Goal: Find specific page/section: Find specific page/section

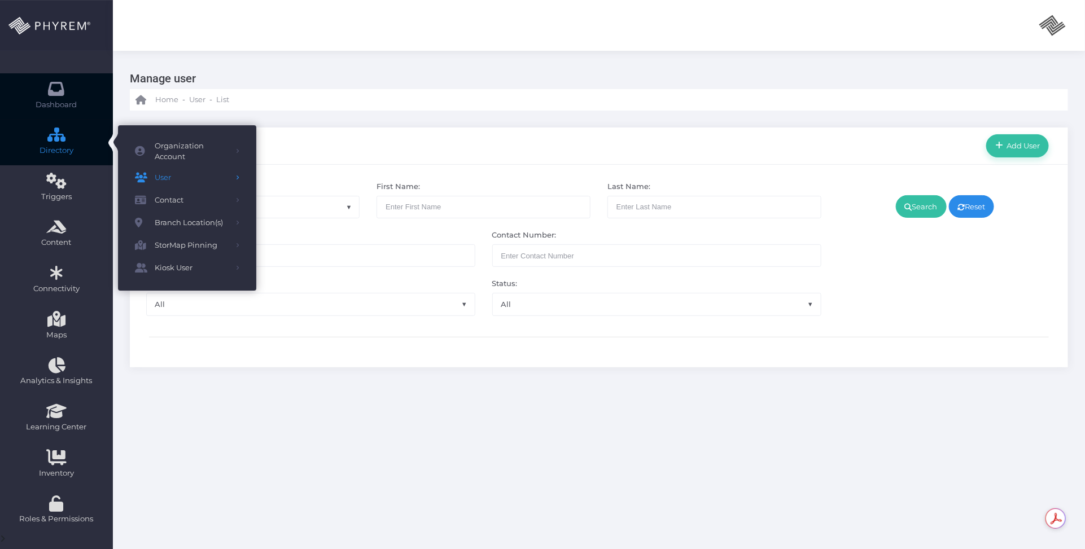
click at [58, 89] on icon at bounding box center [57, 89] width 20 height 0
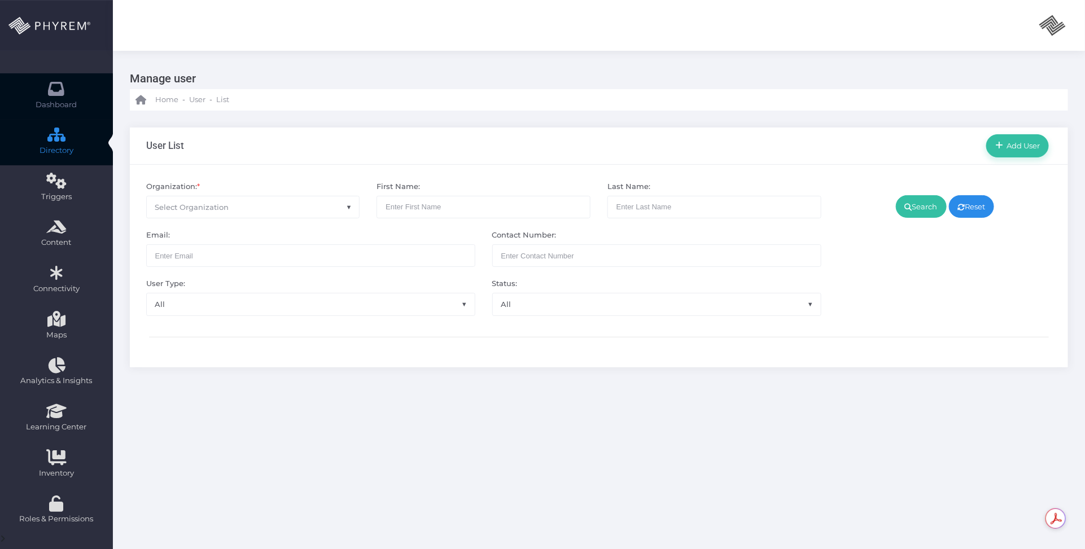
click at [60, 99] on span "Dashboard" at bounding box center [56, 104] width 41 height 11
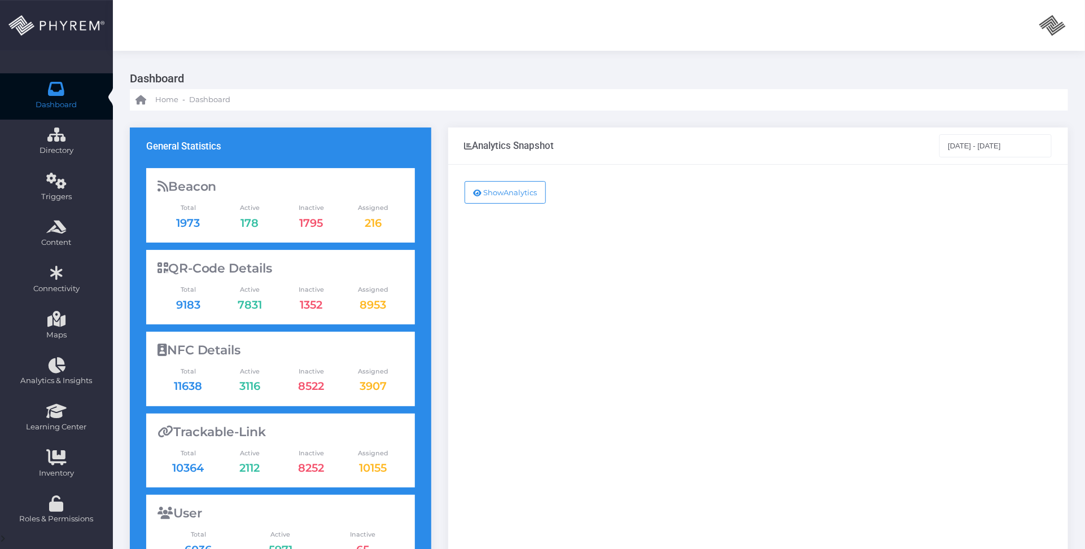
click at [920, 348] on div "Show Analytics" at bounding box center [758, 459] width 620 height 589
click at [856, 357] on div "Show Analytics" at bounding box center [758, 459] width 620 height 589
click at [681, 362] on div "Show Analytics" at bounding box center [758, 459] width 620 height 589
click at [912, 357] on div "Show Analytics" at bounding box center [758, 459] width 620 height 589
